Goal: Navigation & Orientation: Find specific page/section

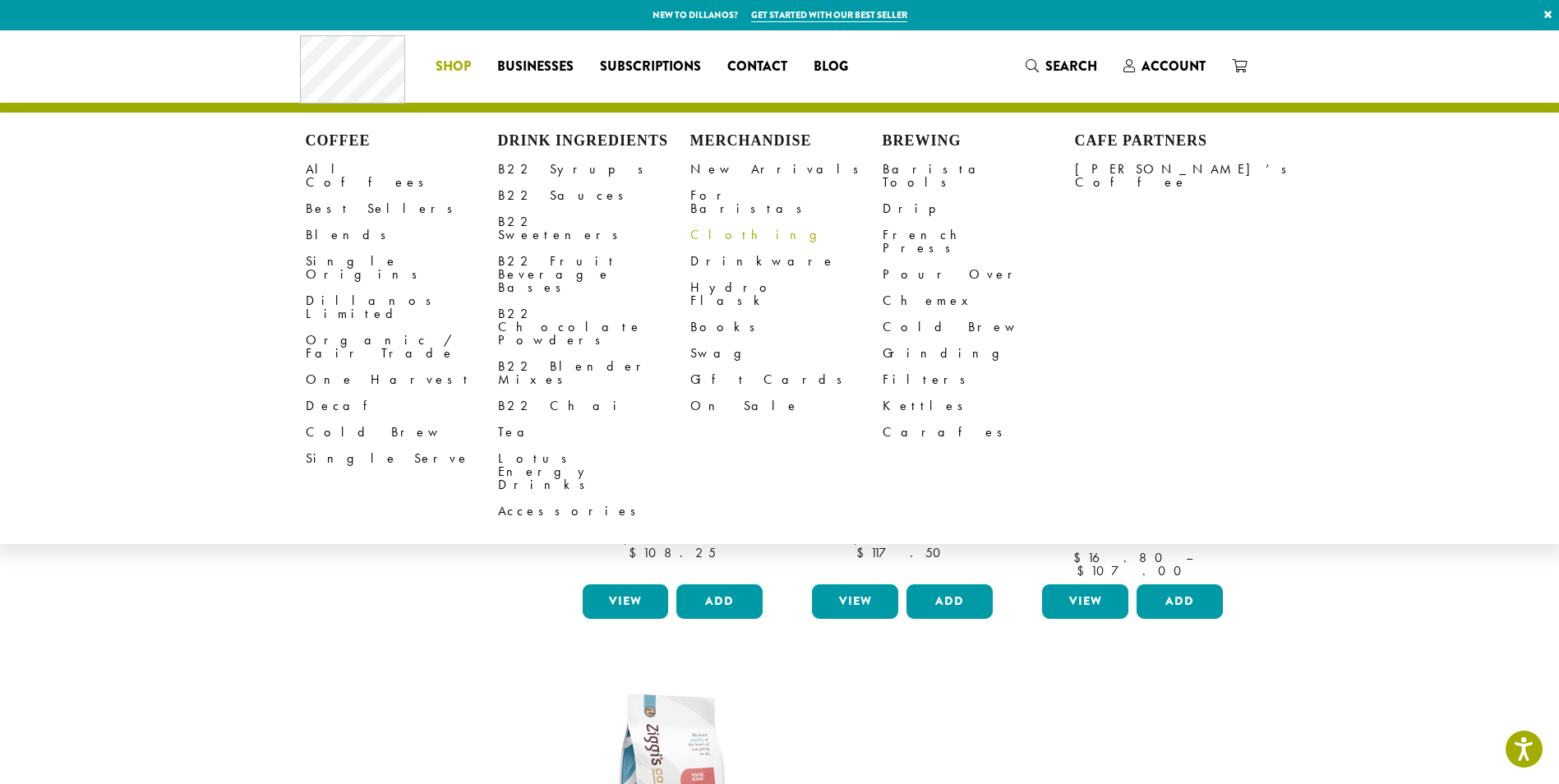
click at [725, 221] on link "Clothing" at bounding box center [787, 234] width 193 height 26
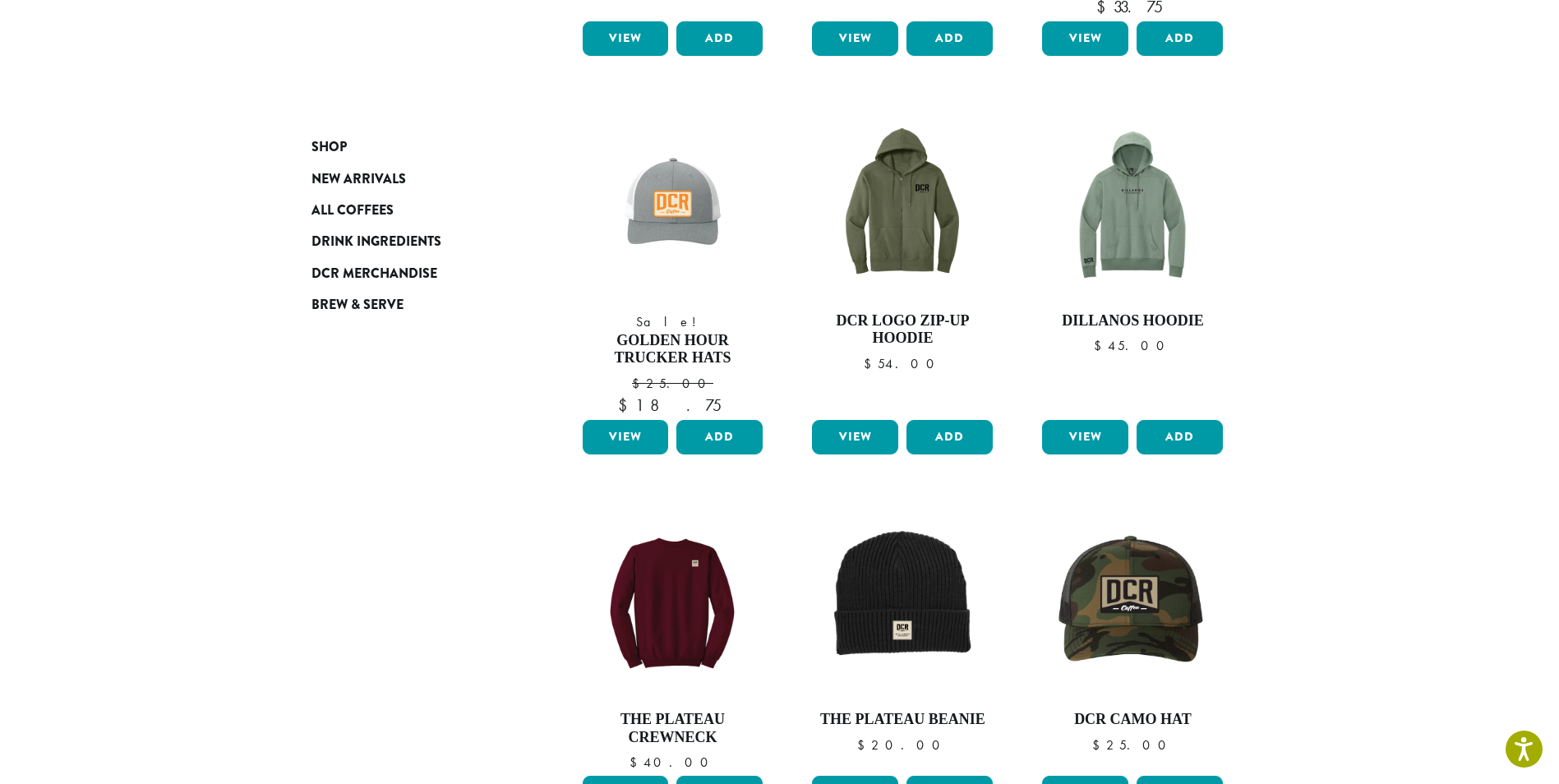
scroll to position [493, 0]
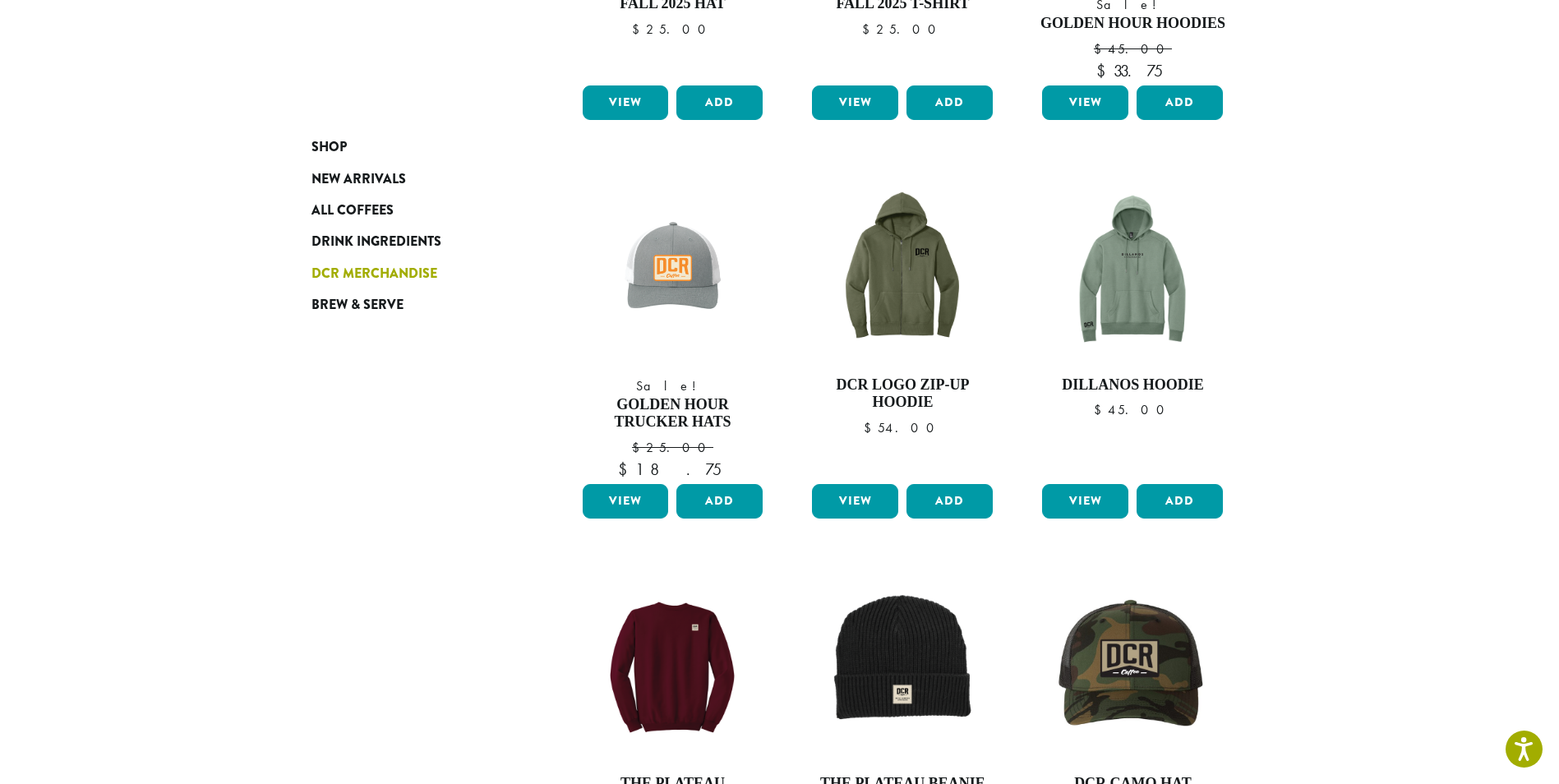
click at [370, 272] on span "DCR Merchandise" at bounding box center [374, 274] width 126 height 21
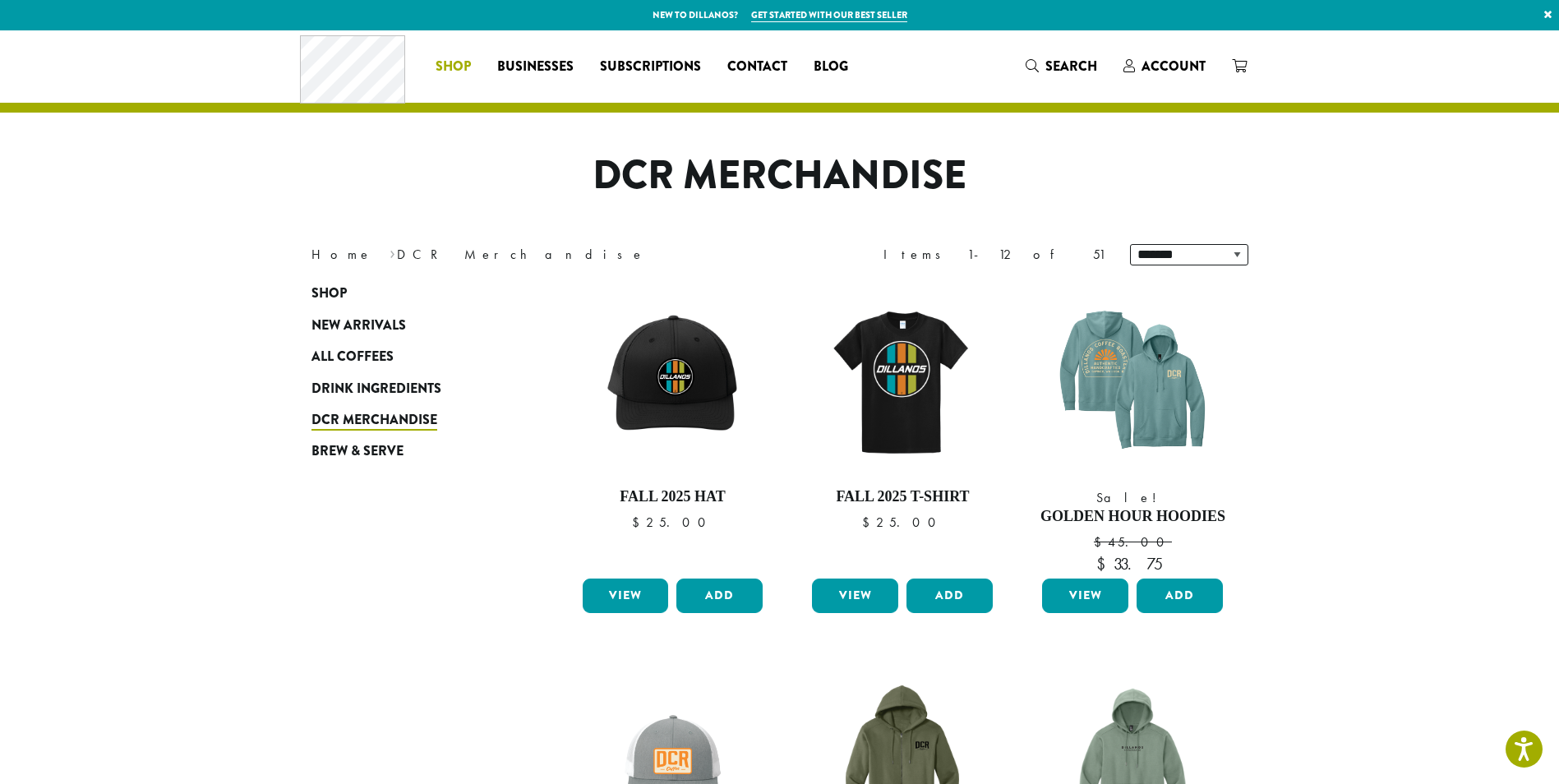
click at [453, 66] on li "Coffee All Coffees Best Sellers Blends Single Origins Dillanos Limited Organic …" at bounding box center [453, 66] width 61 height 26
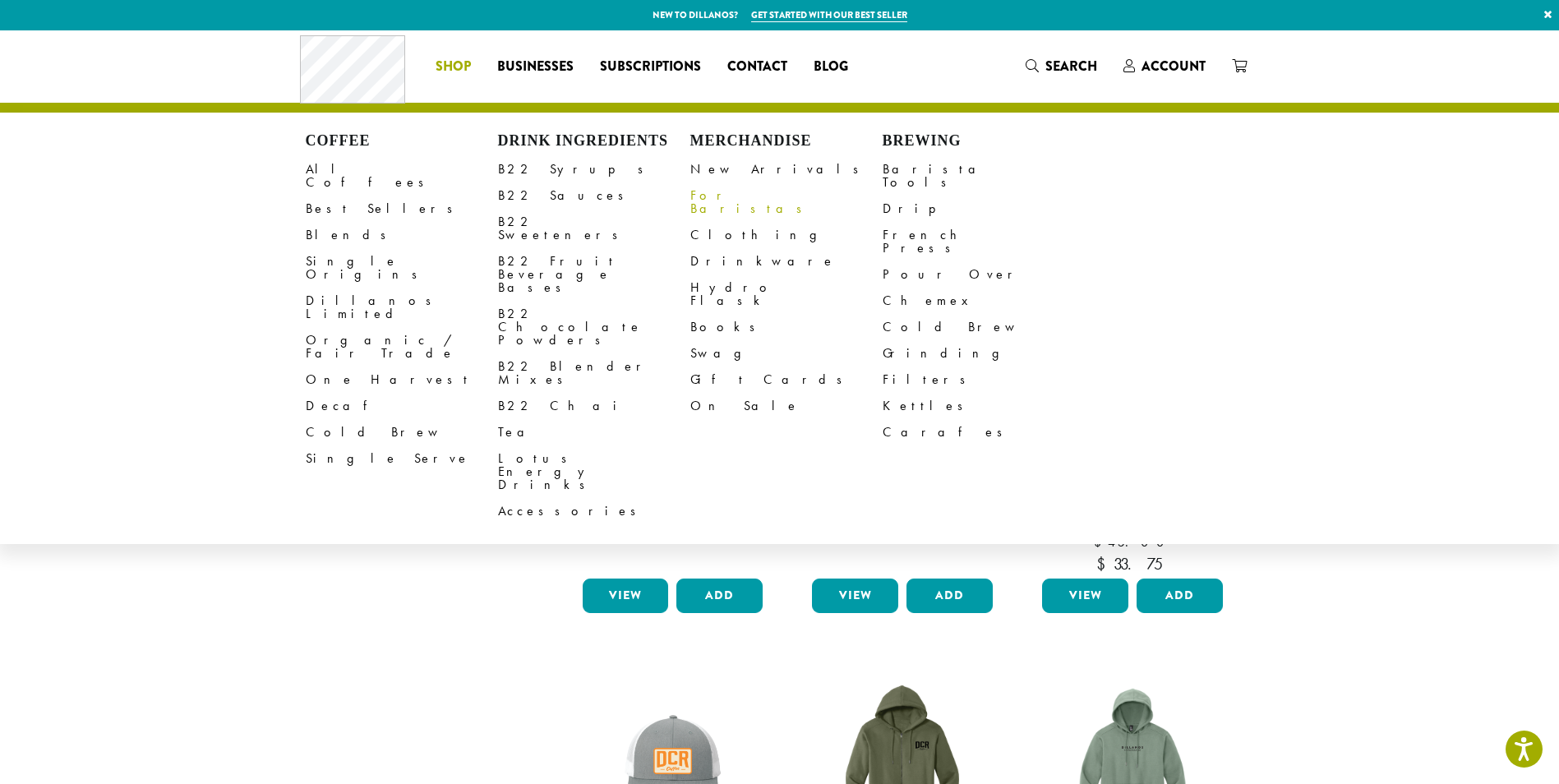
click at [719, 195] on link "For Baristas" at bounding box center [787, 203] width 193 height 40
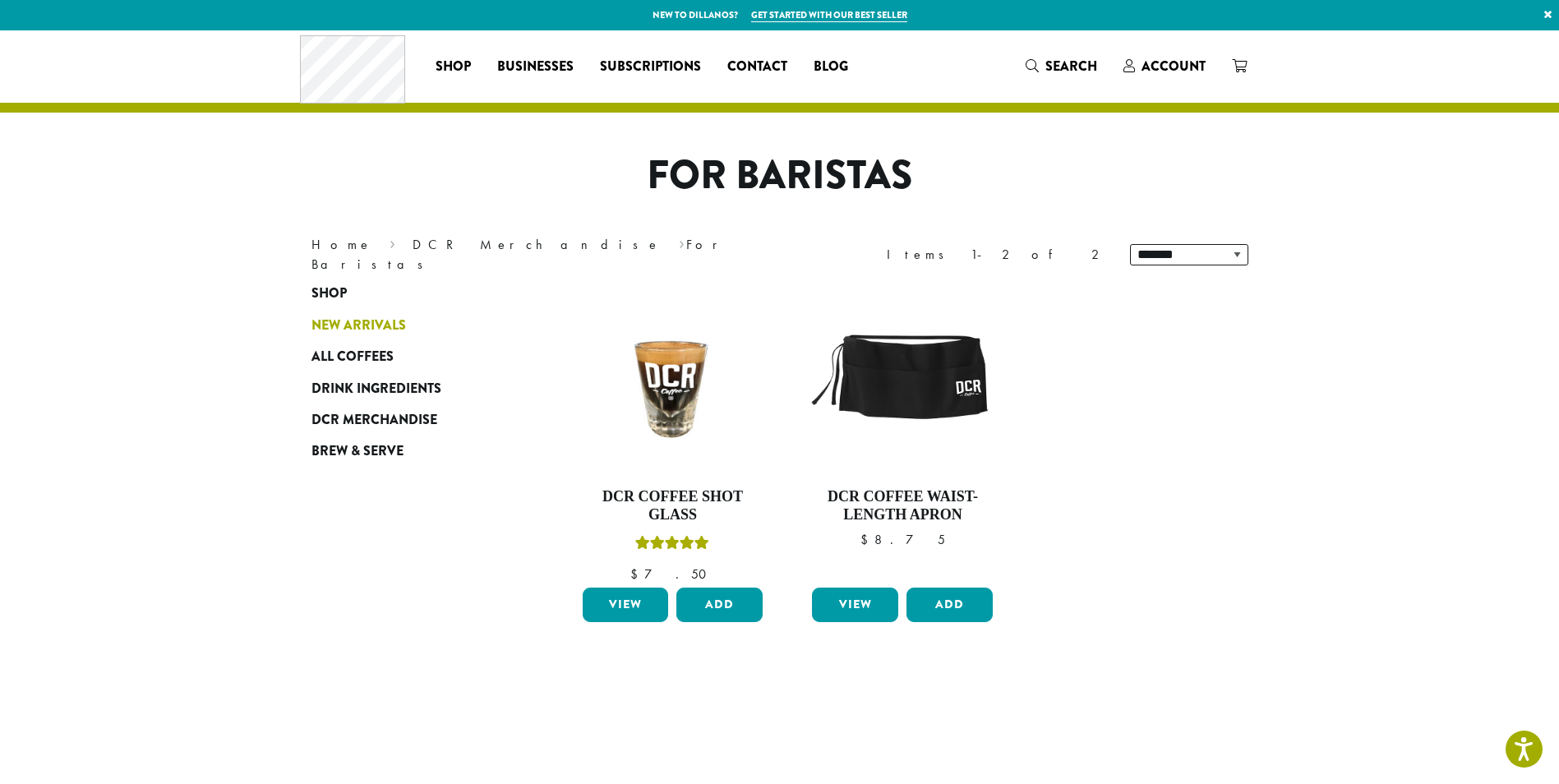
click at [363, 326] on span "New Arrivals" at bounding box center [358, 326] width 95 height 21
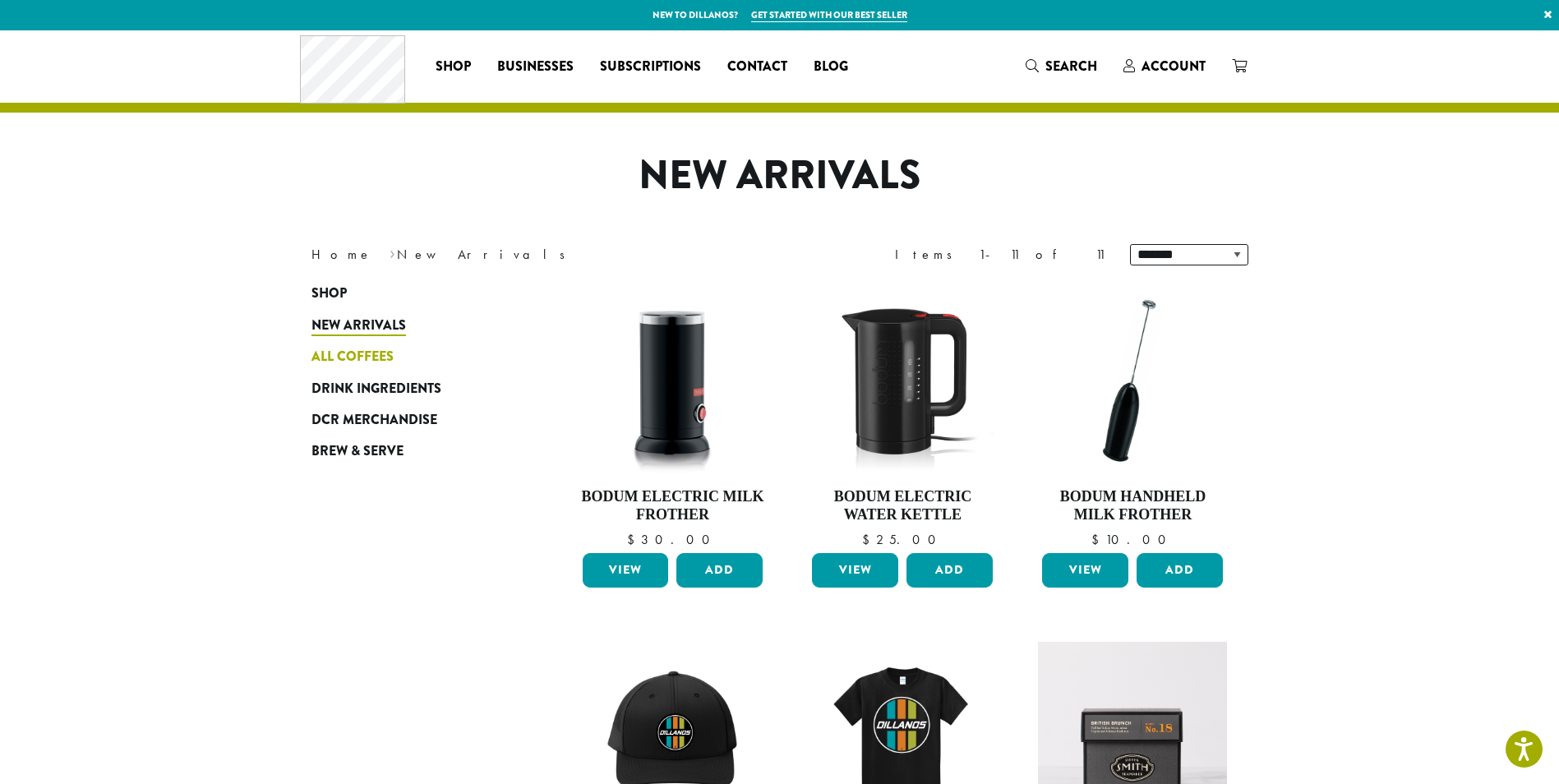
click at [363, 361] on span "All Coffees" at bounding box center [352, 356] width 82 height 21
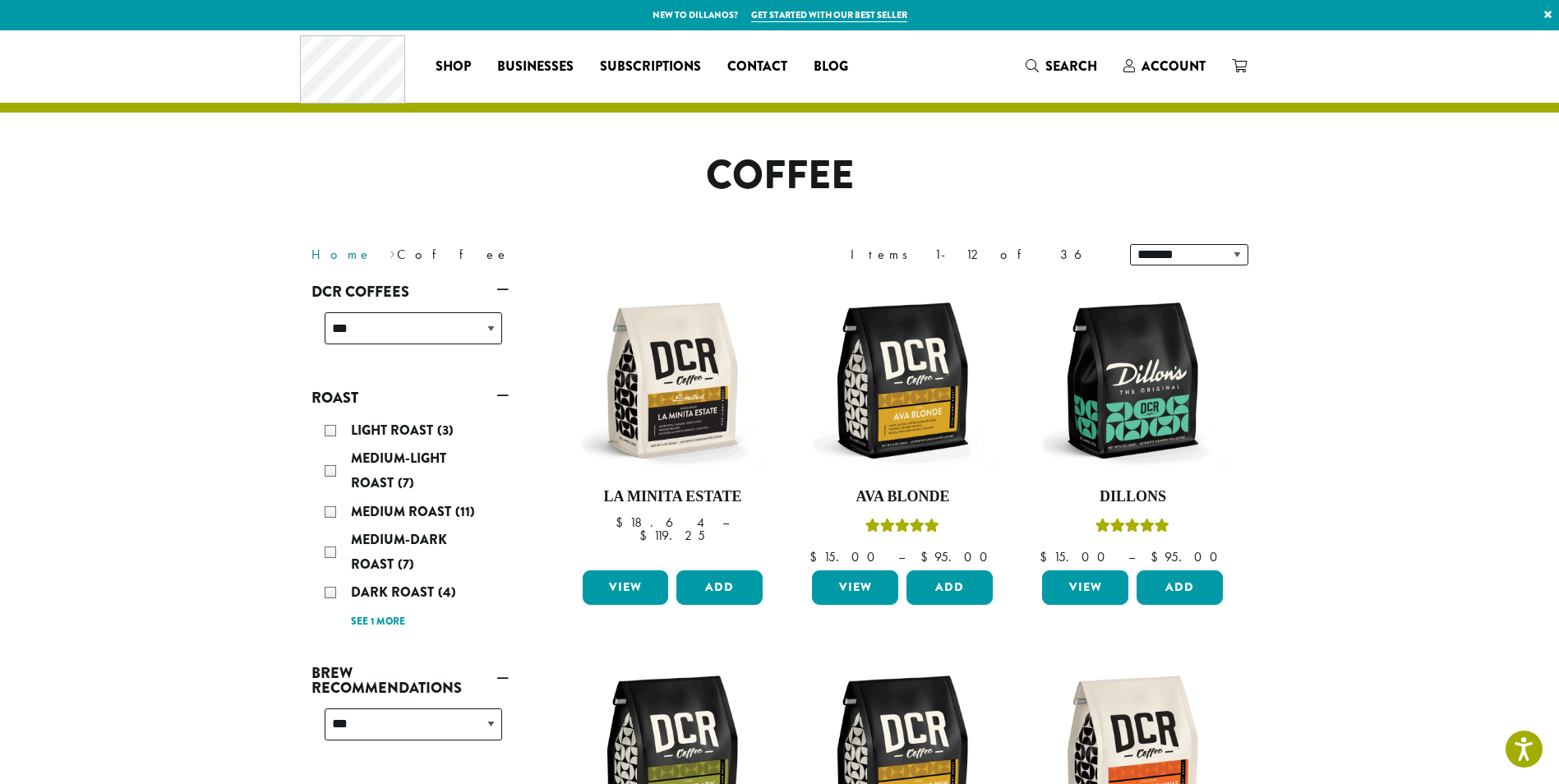
click at [326, 253] on link "Home" at bounding box center [342, 254] width 61 height 17
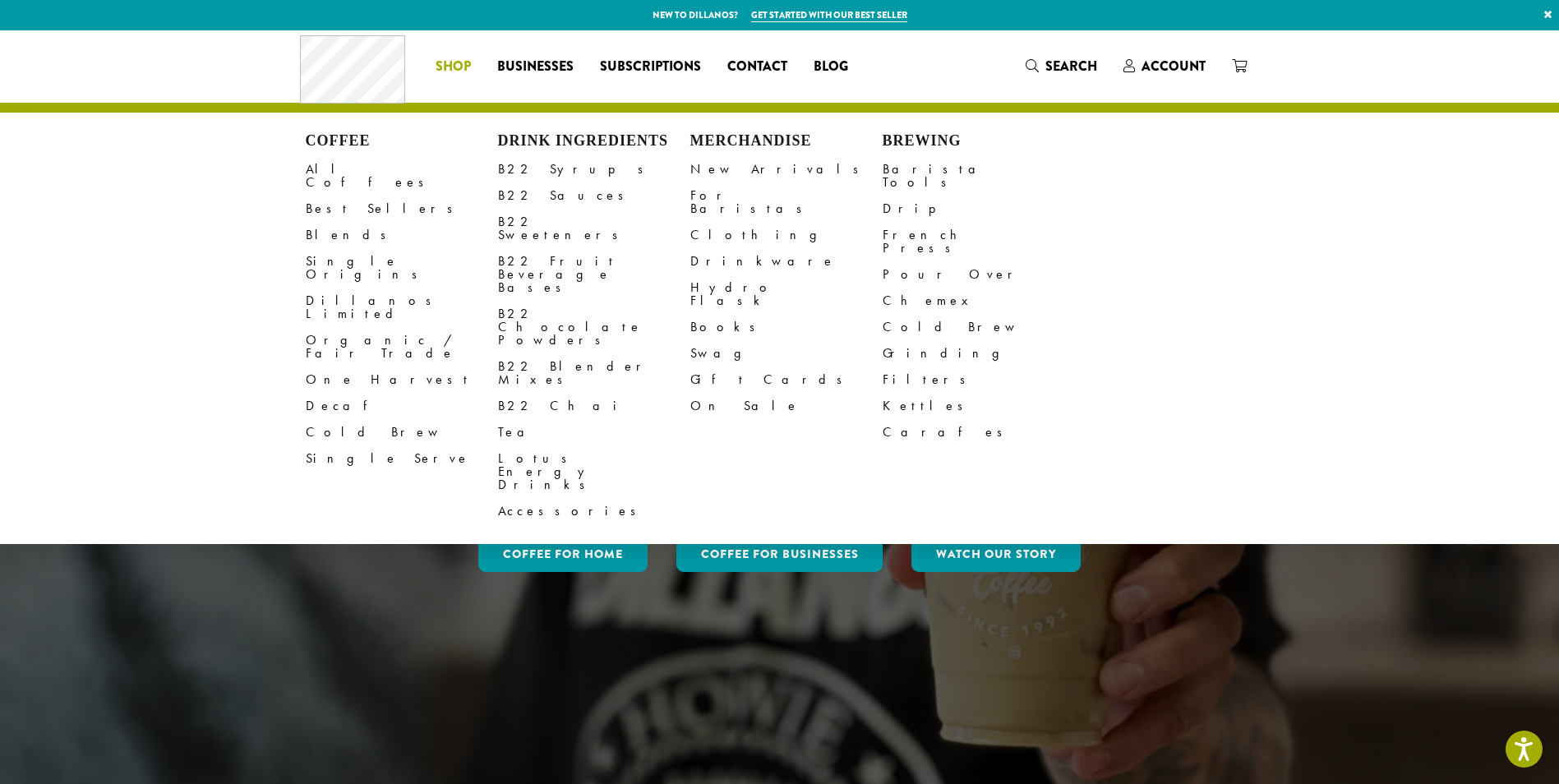
click at [470, 70] on span "Shop" at bounding box center [453, 67] width 35 height 21
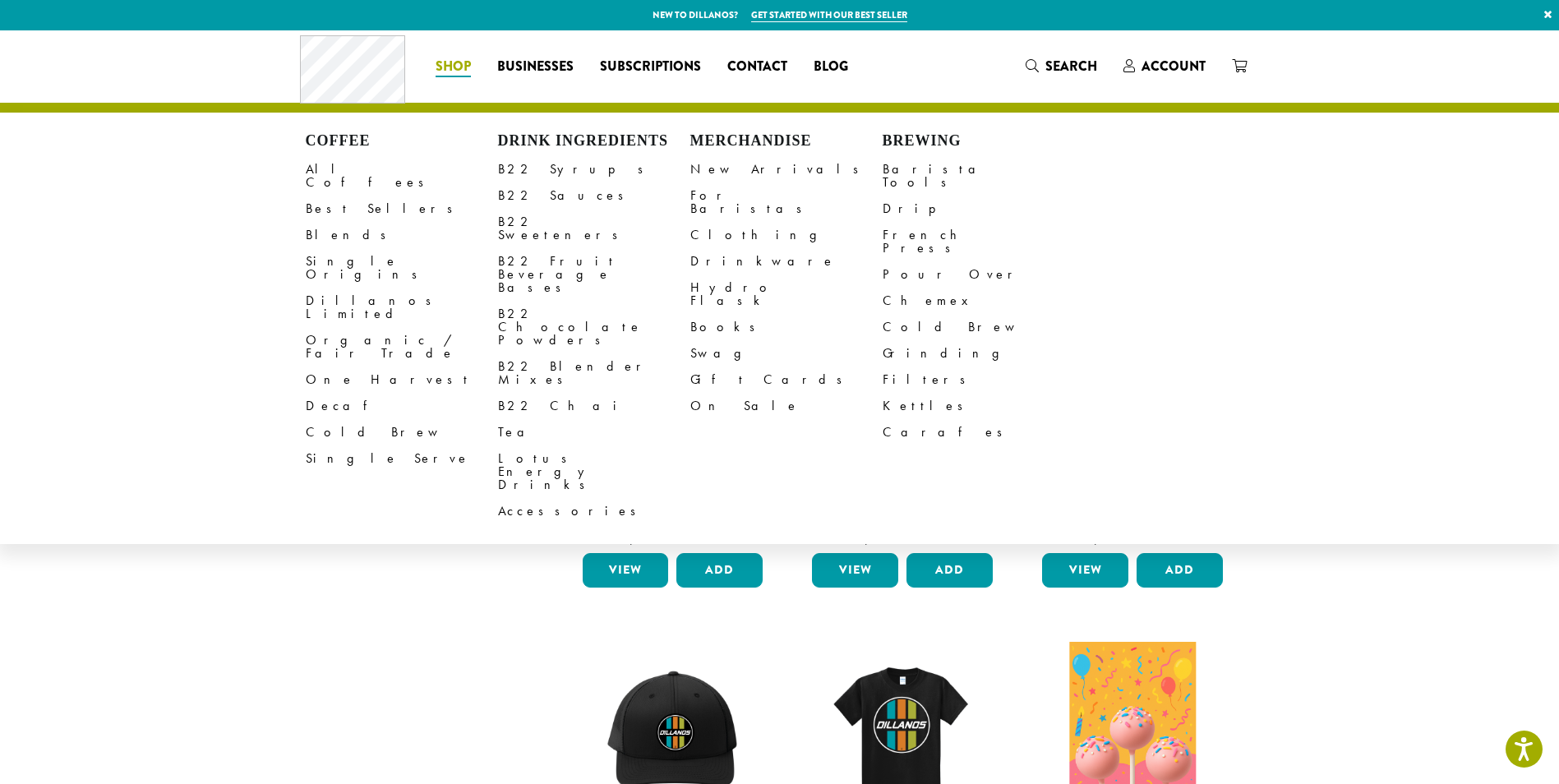
click at [461, 71] on li "Coffee All Coffees Best Sellers Blends Single Origins Dillanos Limited Organic …" at bounding box center [453, 66] width 61 height 26
click at [720, 228] on link "Clothing" at bounding box center [787, 234] width 193 height 26
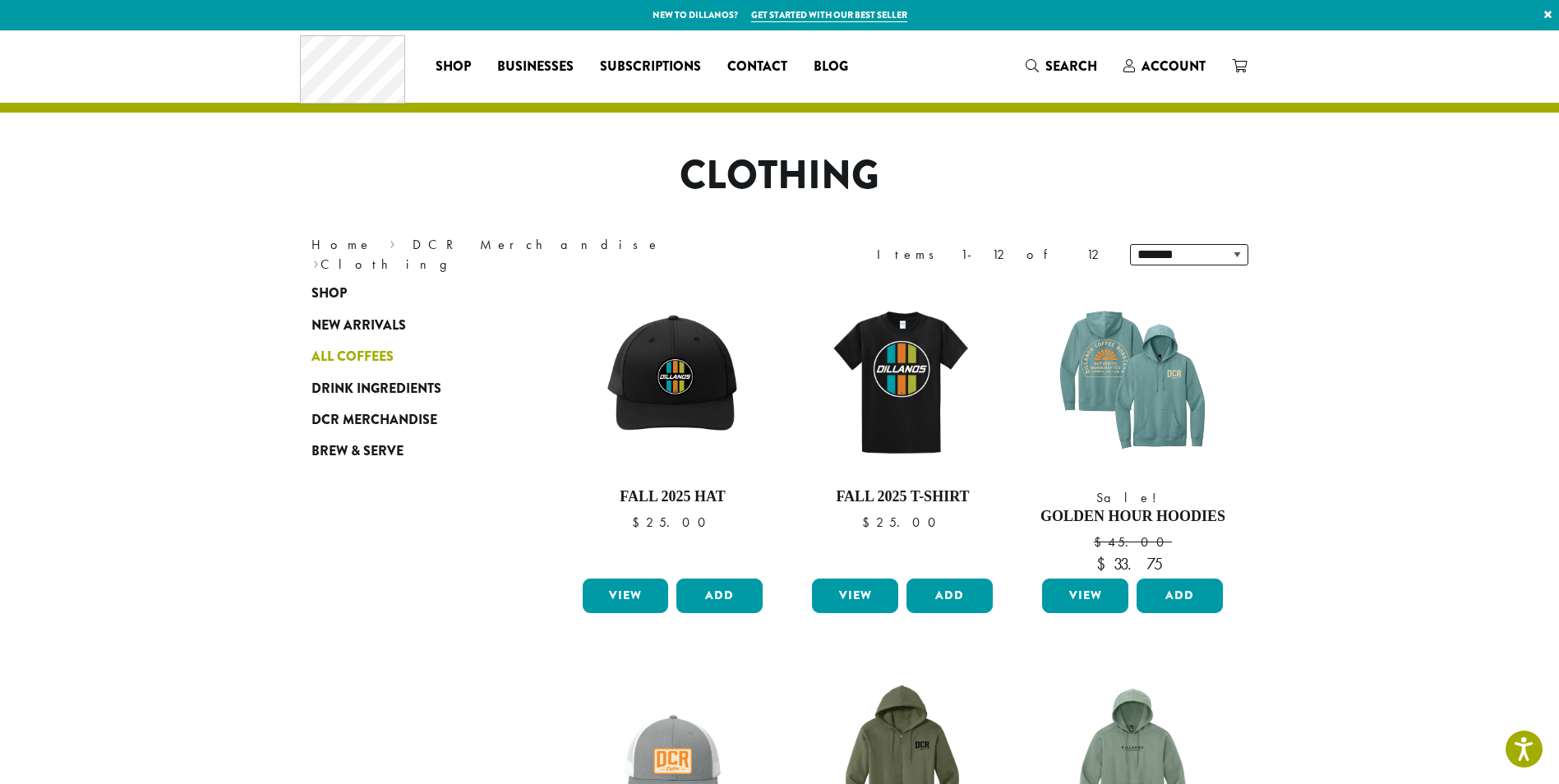
click at [384, 363] on span "All Coffees" at bounding box center [352, 356] width 82 height 21
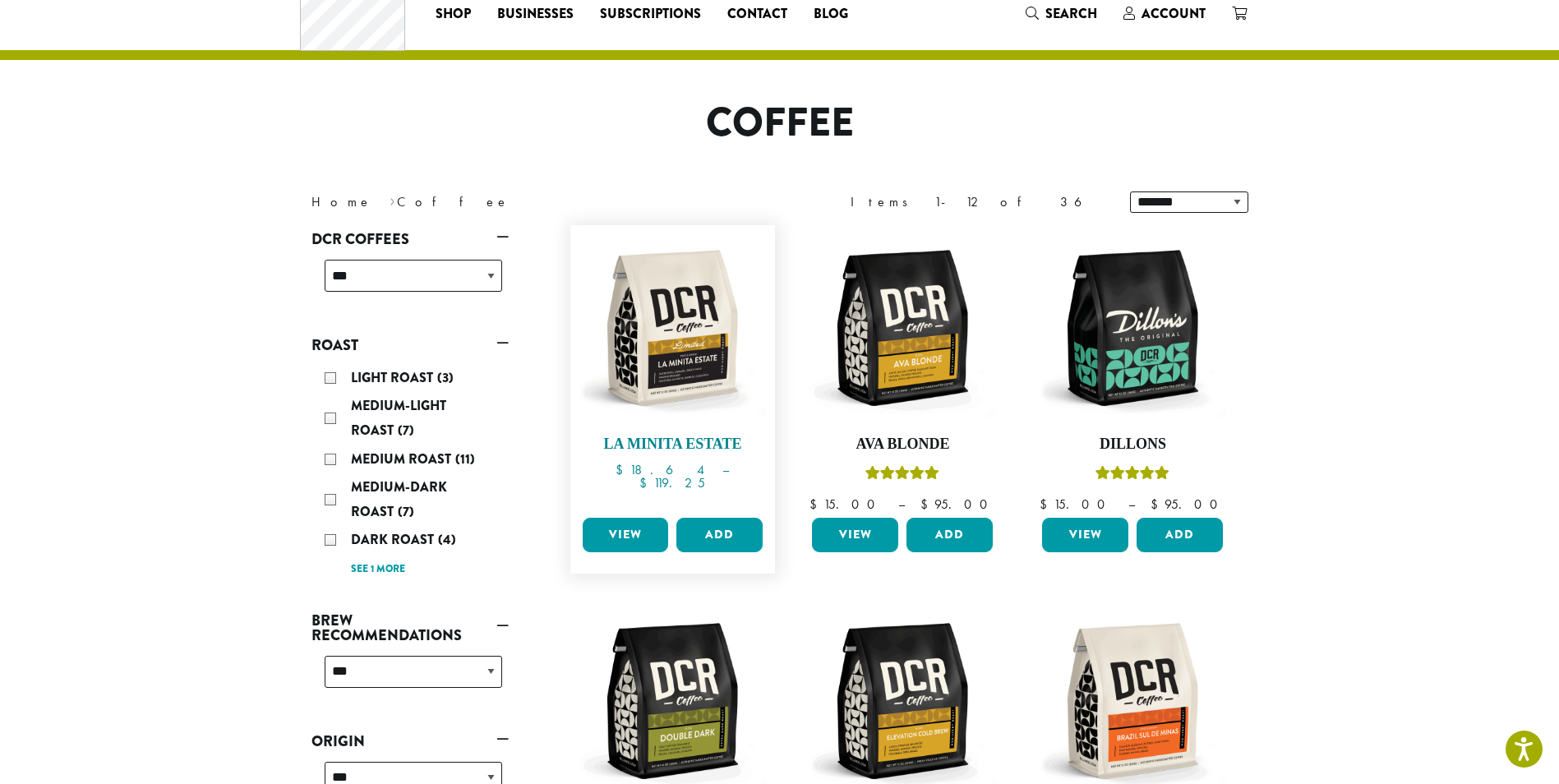
scroll to position [82, 0]
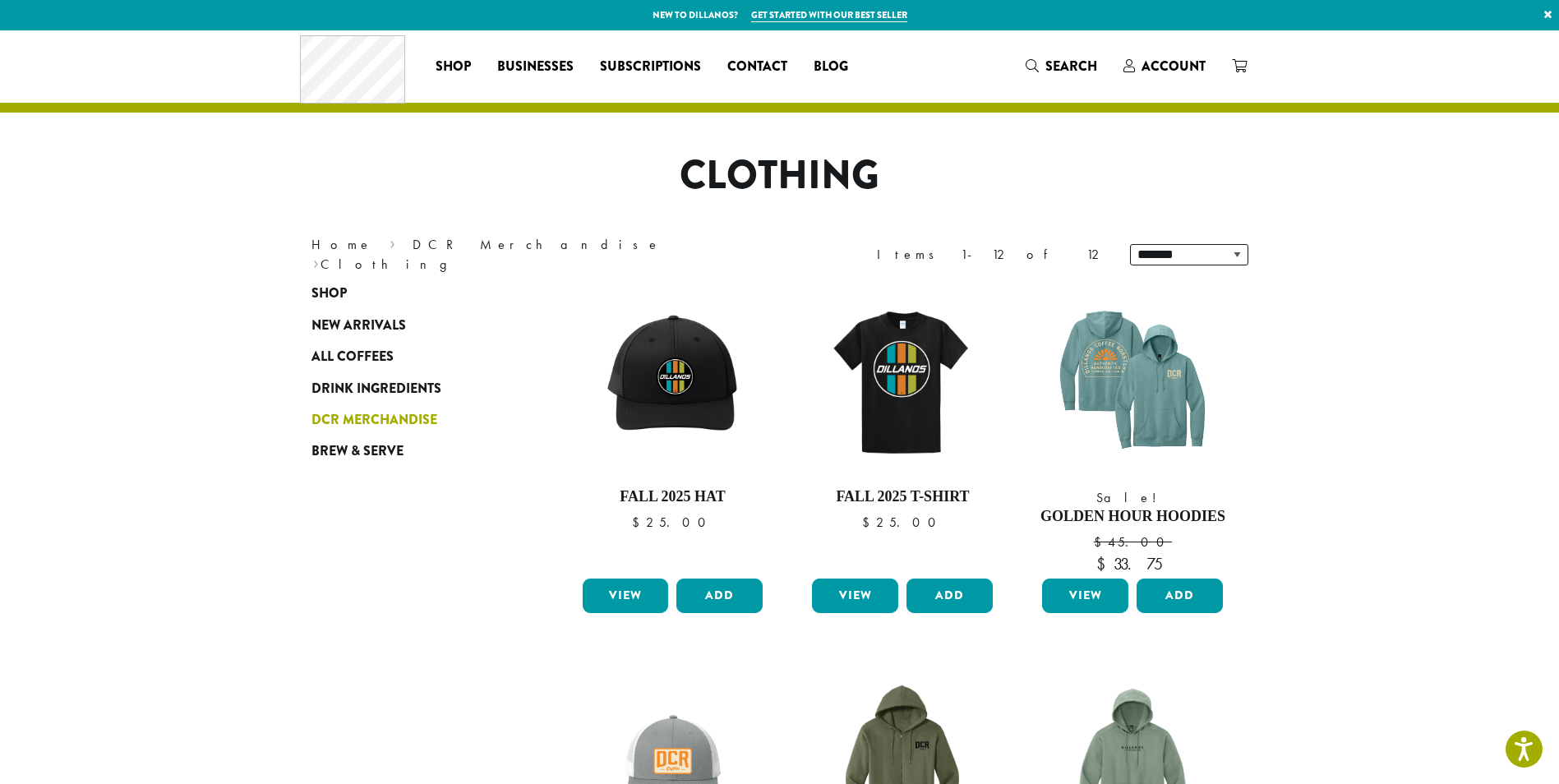
click at [346, 418] on span "DCR Merchandise" at bounding box center [374, 420] width 126 height 21
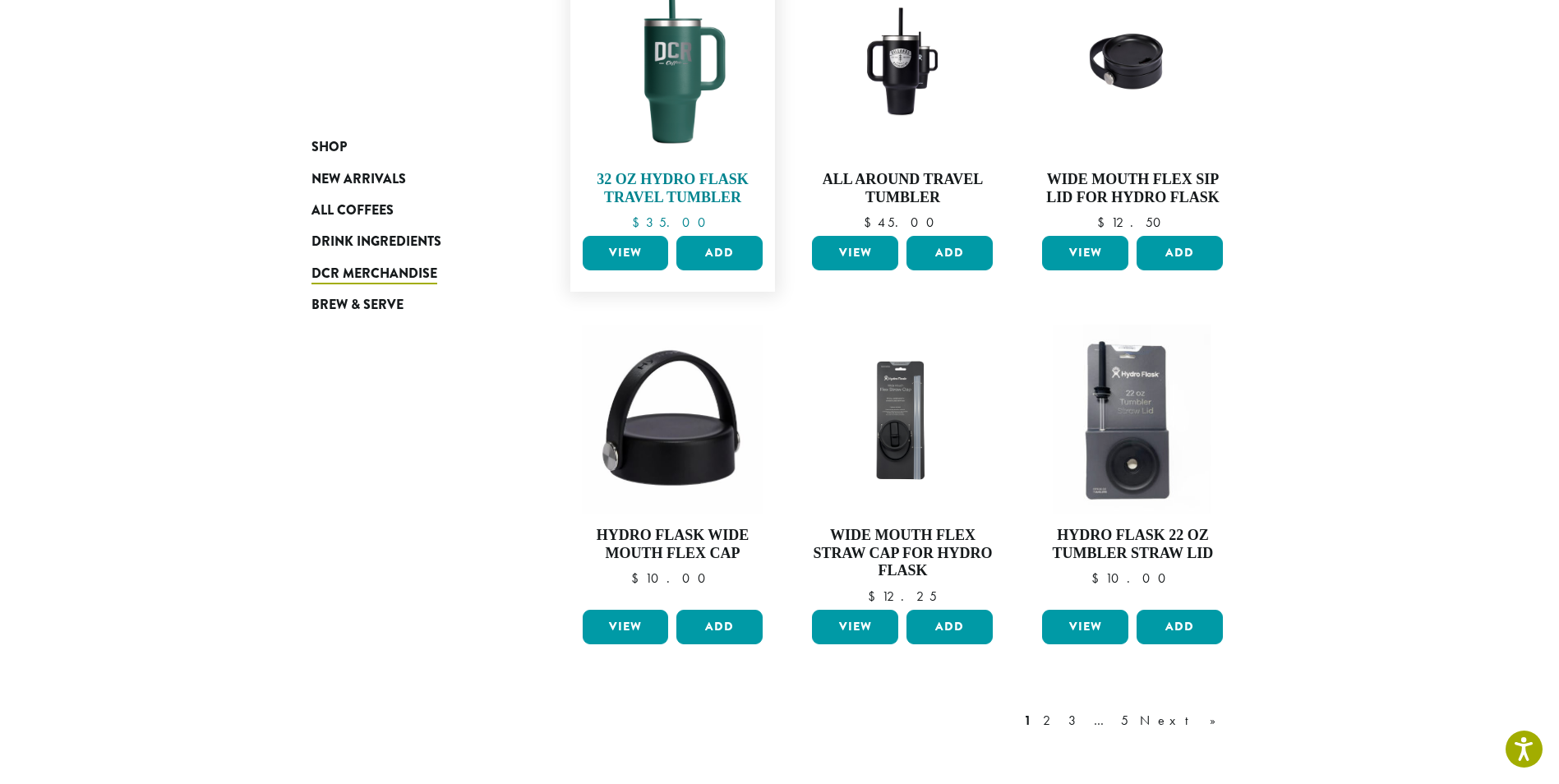
scroll to position [1092, 0]
